Goal: Find specific page/section: Find specific page/section

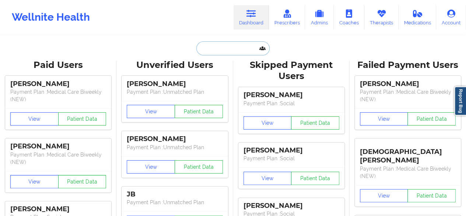
click at [245, 51] on input "text" at bounding box center [232, 48] width 73 height 14
paste input "[EMAIL_ADDRESS][PERSON_NAME][DOMAIN_NAME]"
type input "[EMAIL_ADDRESS][PERSON_NAME][DOMAIN_NAME]"
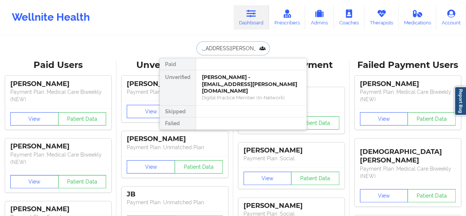
click at [234, 84] on div "[PERSON_NAME] - [EMAIL_ADDRESS][PERSON_NAME][DOMAIN_NAME]" at bounding box center [251, 84] width 99 height 21
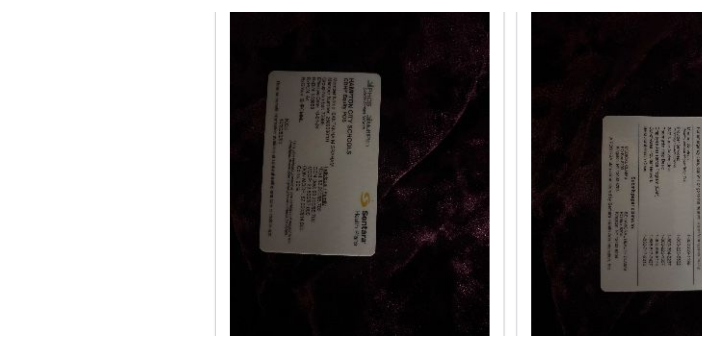
scroll to position [345, 0]
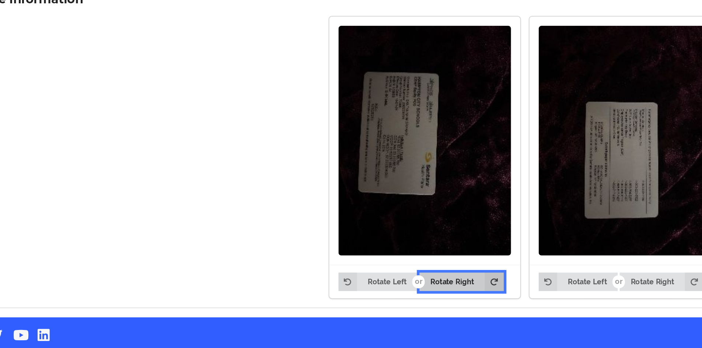
click at [288, 215] on button "Rotate Right" at bounding box center [299, 299] width 47 height 10
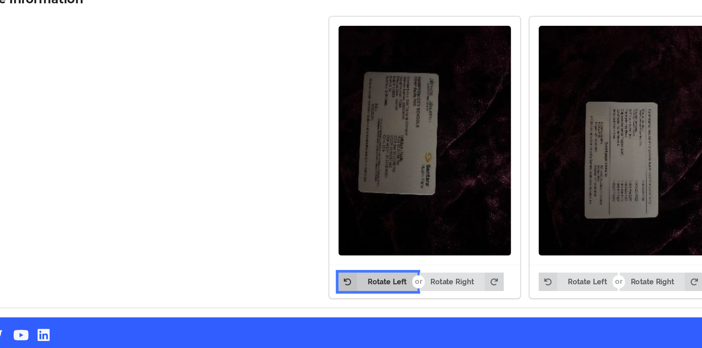
click at [265, 215] on button "Rotate Left" at bounding box center [253, 299] width 44 height 10
click at [260, 215] on button "Rotate Left" at bounding box center [253, 299] width 44 height 10
click at [259, 215] on button "Rotate Left" at bounding box center [253, 299] width 44 height 10
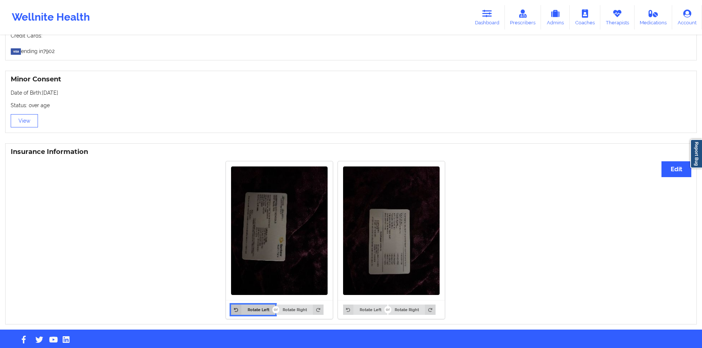
scroll to position [345, 0]
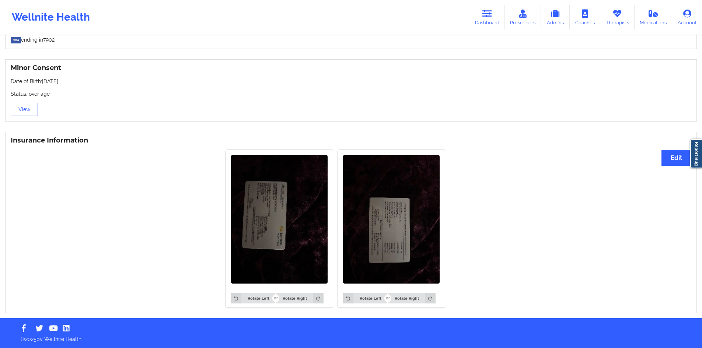
click at [283, 215] on img at bounding box center [279, 219] width 97 height 129
click at [271, 215] on img at bounding box center [279, 219] width 97 height 129
click at [280, 215] on img at bounding box center [279, 219] width 97 height 129
click at [279, 215] on img at bounding box center [279, 219] width 97 height 129
click at [297, 215] on button "Rotate Right" at bounding box center [299, 298] width 47 height 10
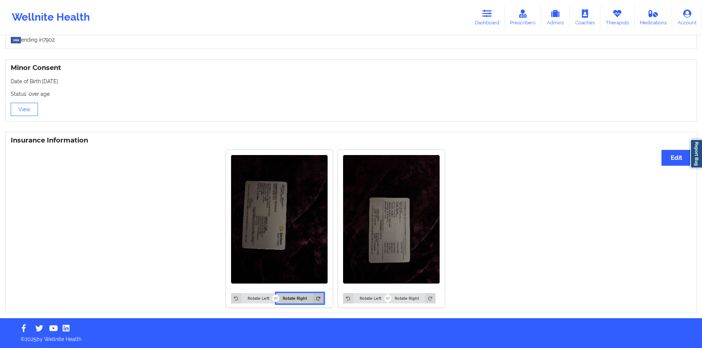
click at [297, 215] on button "Rotate Right" at bounding box center [299, 298] width 47 height 10
click at [272, 215] on button "Rotate Left" at bounding box center [253, 298] width 44 height 10
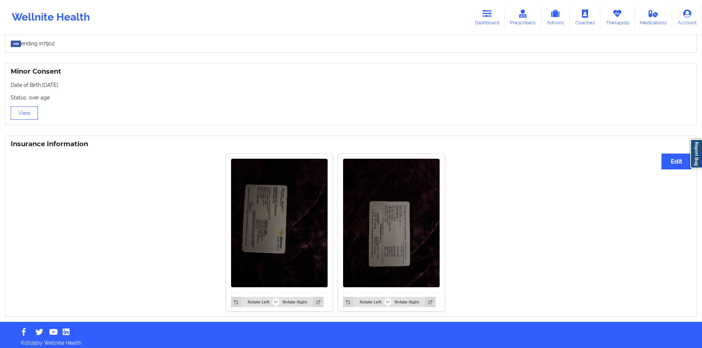
scroll to position [345, 0]
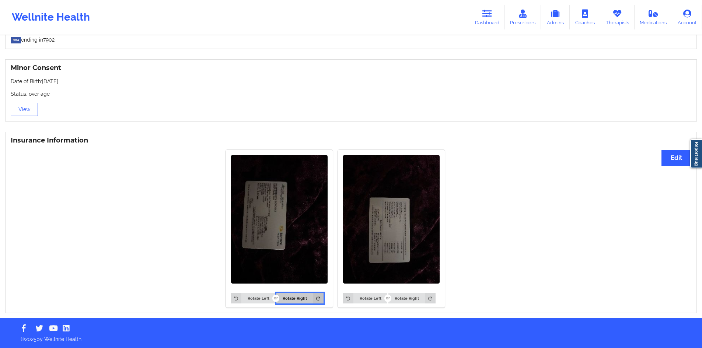
click at [296, 294] on button "Rotate Right" at bounding box center [299, 298] width 47 height 10
click at [291, 293] on button "Rotate Right" at bounding box center [299, 298] width 47 height 10
click at [254, 292] on div "Rotate Left Rotate Right" at bounding box center [279, 298] width 107 height 18
click at [252, 297] on button "Rotate Left" at bounding box center [253, 298] width 44 height 10
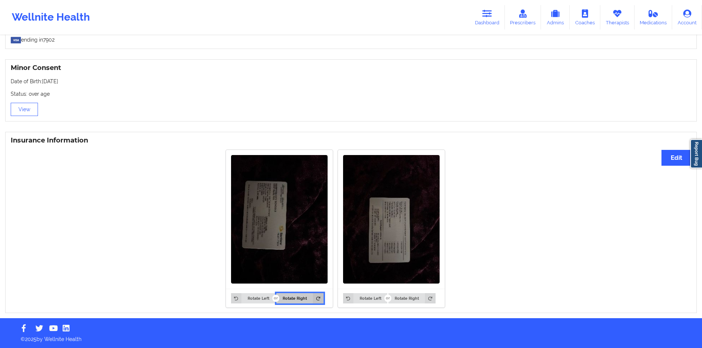
click at [300, 294] on button "Rotate Right" at bounding box center [299, 298] width 47 height 10
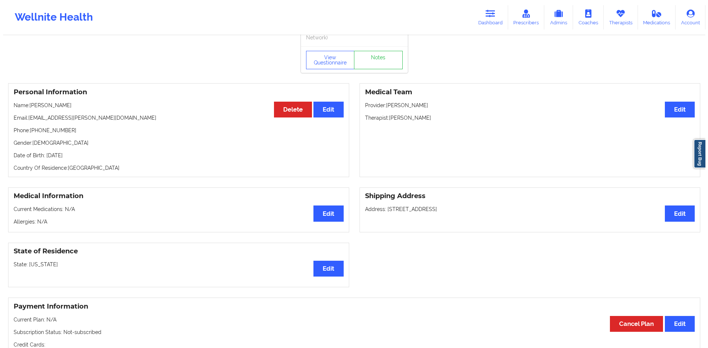
scroll to position [0, 0]
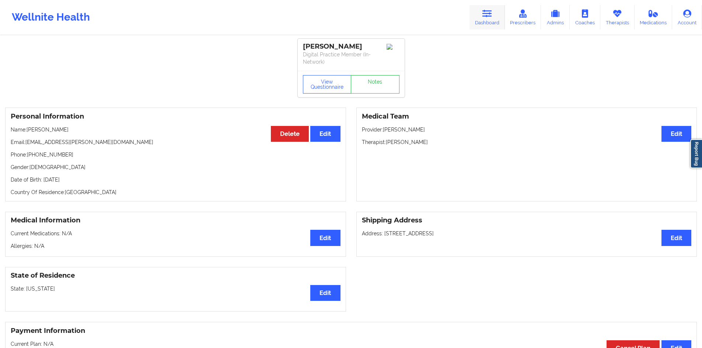
click at [492, 20] on link "Dashboard" at bounding box center [486, 17] width 35 height 24
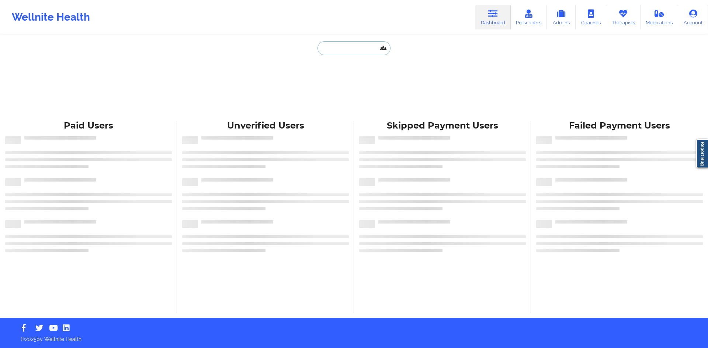
click at [352, 52] on input "text" at bounding box center [353, 48] width 73 height 14
paste input "culpepperasja@gmail.com"
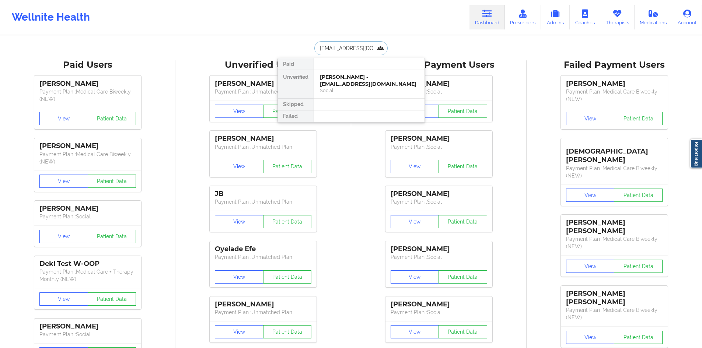
click at [350, 54] on input "culpepperasja@gmail.com" at bounding box center [350, 48] width 73 height 14
paste input "gsuperbia6"
type input "gsuperbia6@gmail.com"
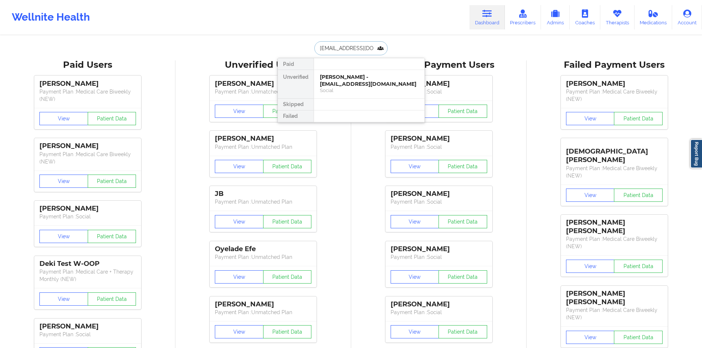
click at [330, 80] on div "Giacomo Superbia - gsuperbia6@gmail.com" at bounding box center [369, 81] width 99 height 14
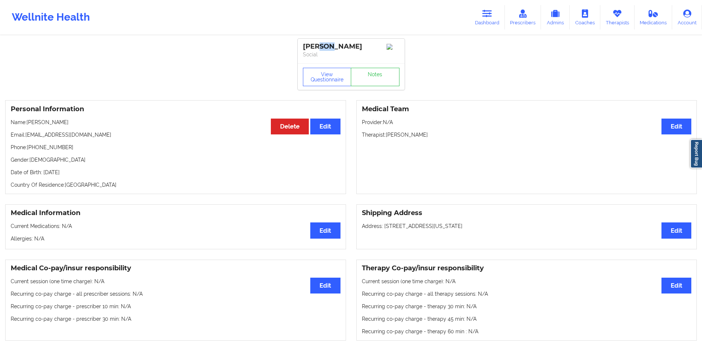
drag, startPoint x: 332, startPoint y: 48, endPoint x: 317, endPoint y: 44, distance: 15.5
click at [317, 44] on div "Giacomo Superbia" at bounding box center [351, 46] width 97 height 8
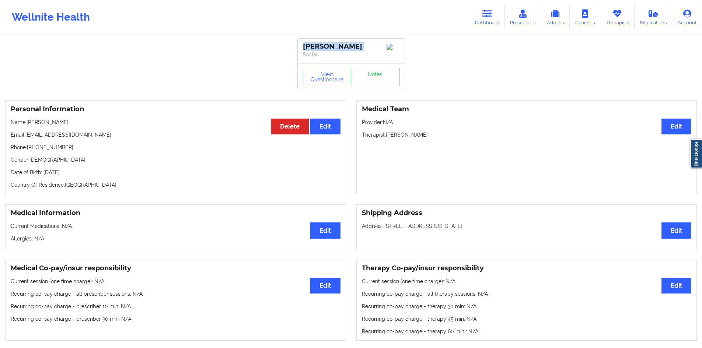
click at [317, 44] on div "Giacomo Superbia" at bounding box center [351, 46] width 97 height 8
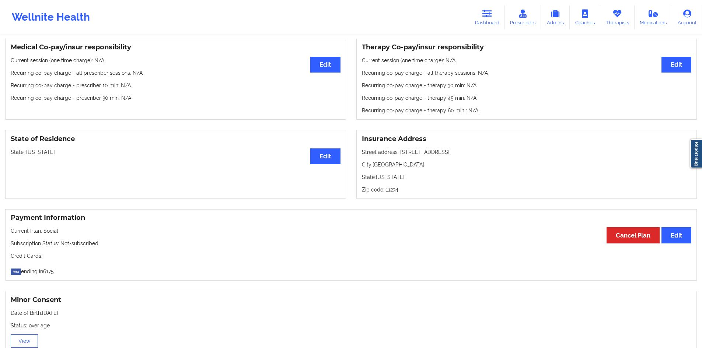
scroll to position [455, 0]
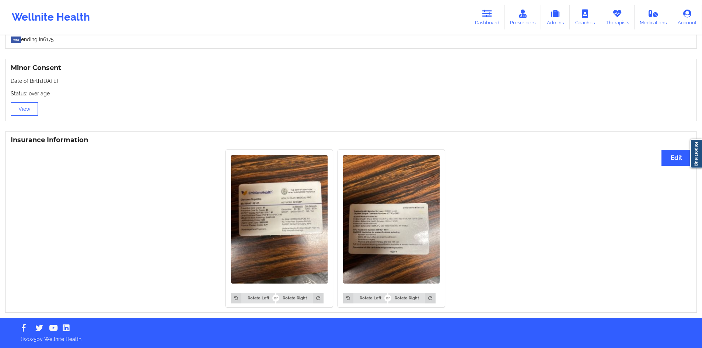
click at [255, 199] on img at bounding box center [279, 219] width 97 height 129
